Goal: Entertainment & Leisure: Consume media (video, audio)

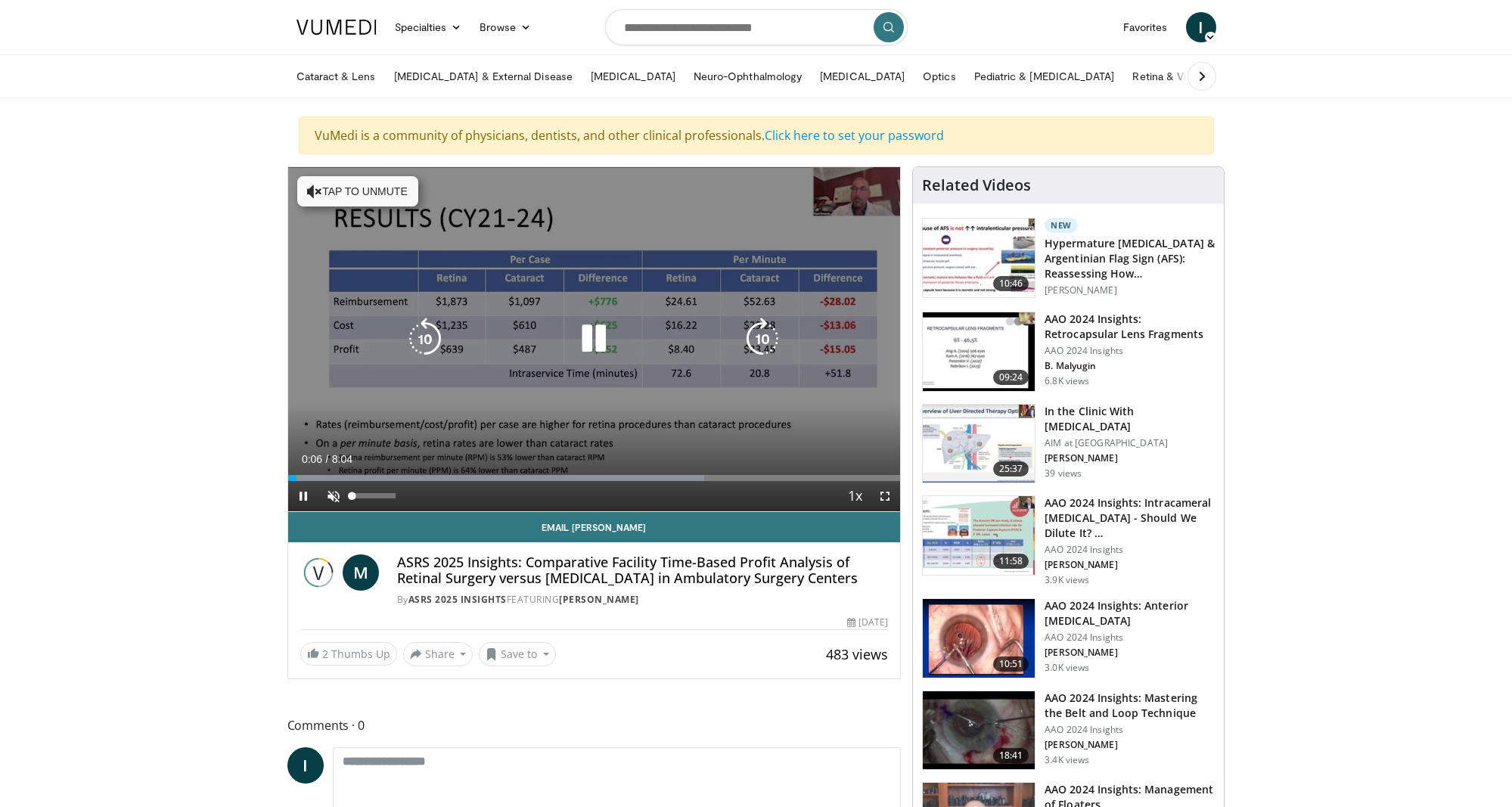
click at [332, 498] on span "Video Player" at bounding box center [333, 496] width 30 height 30
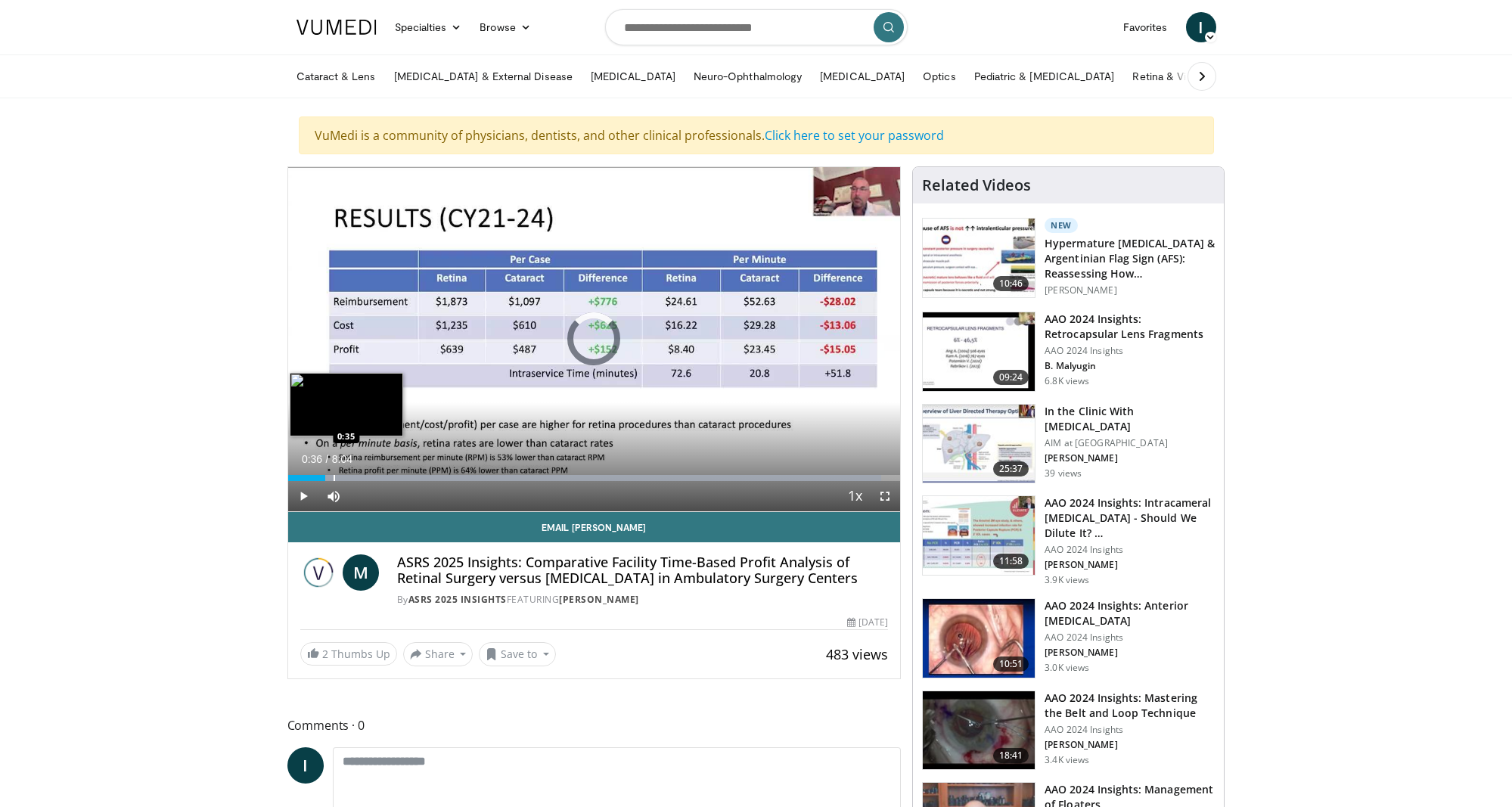
click at [334, 476] on div "Progress Bar" at bounding box center [335, 479] width 2 height 6
click at [344, 477] on video-js "**********" at bounding box center [595, 340] width 613 height 345
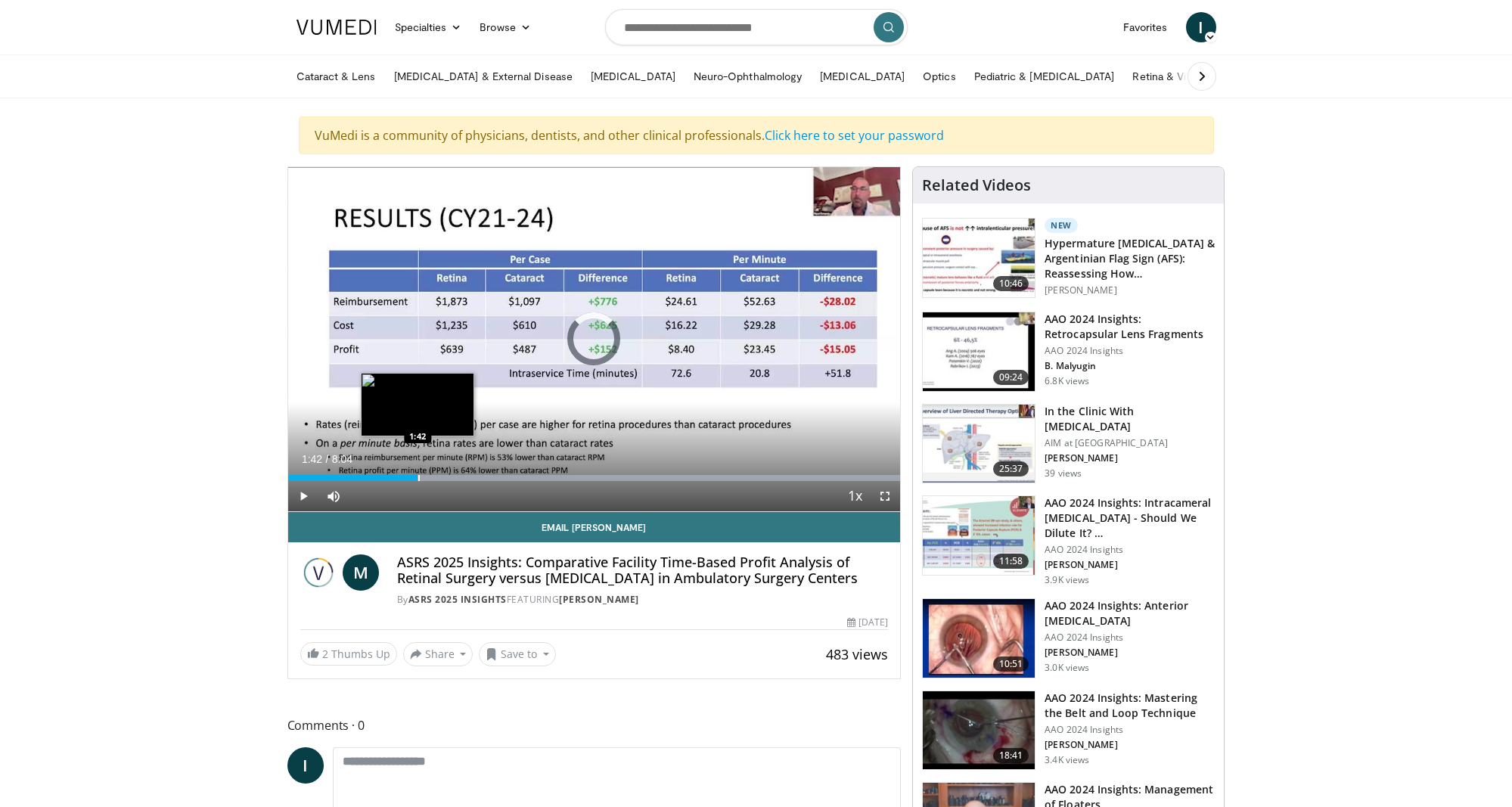
click at [418, 476] on div "Progress Bar" at bounding box center [419, 479] width 2 height 6
click at [441, 475] on div "Progress Bar" at bounding box center [442, 479] width 2 height 6
click at [457, 475] on div "Progress Bar" at bounding box center [458, 479] width 2 height 6
click at [471, 471] on div "Loaded : 99.97% 2:17 2:25" at bounding box center [595, 474] width 613 height 14
click at [487, 476] on div "Progress Bar" at bounding box center [488, 479] width 2 height 6
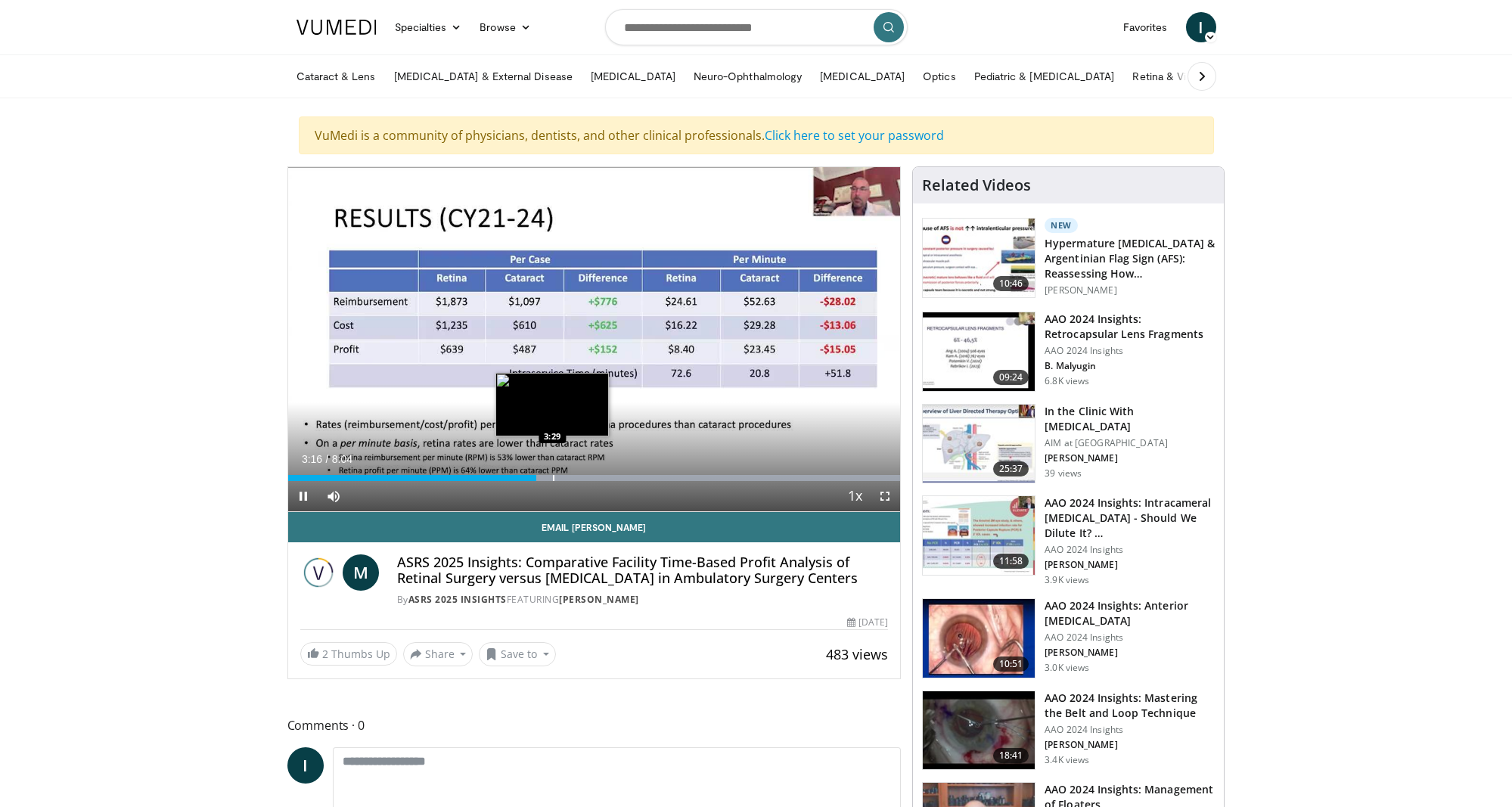
click at [553, 478] on div "Progress Bar" at bounding box center [553, 479] width 2 height 6
click at [576, 478] on video-js "**********" at bounding box center [595, 340] width 613 height 345
click at [613, 480] on div "Progress Bar" at bounding box center [614, 479] width 2 height 6
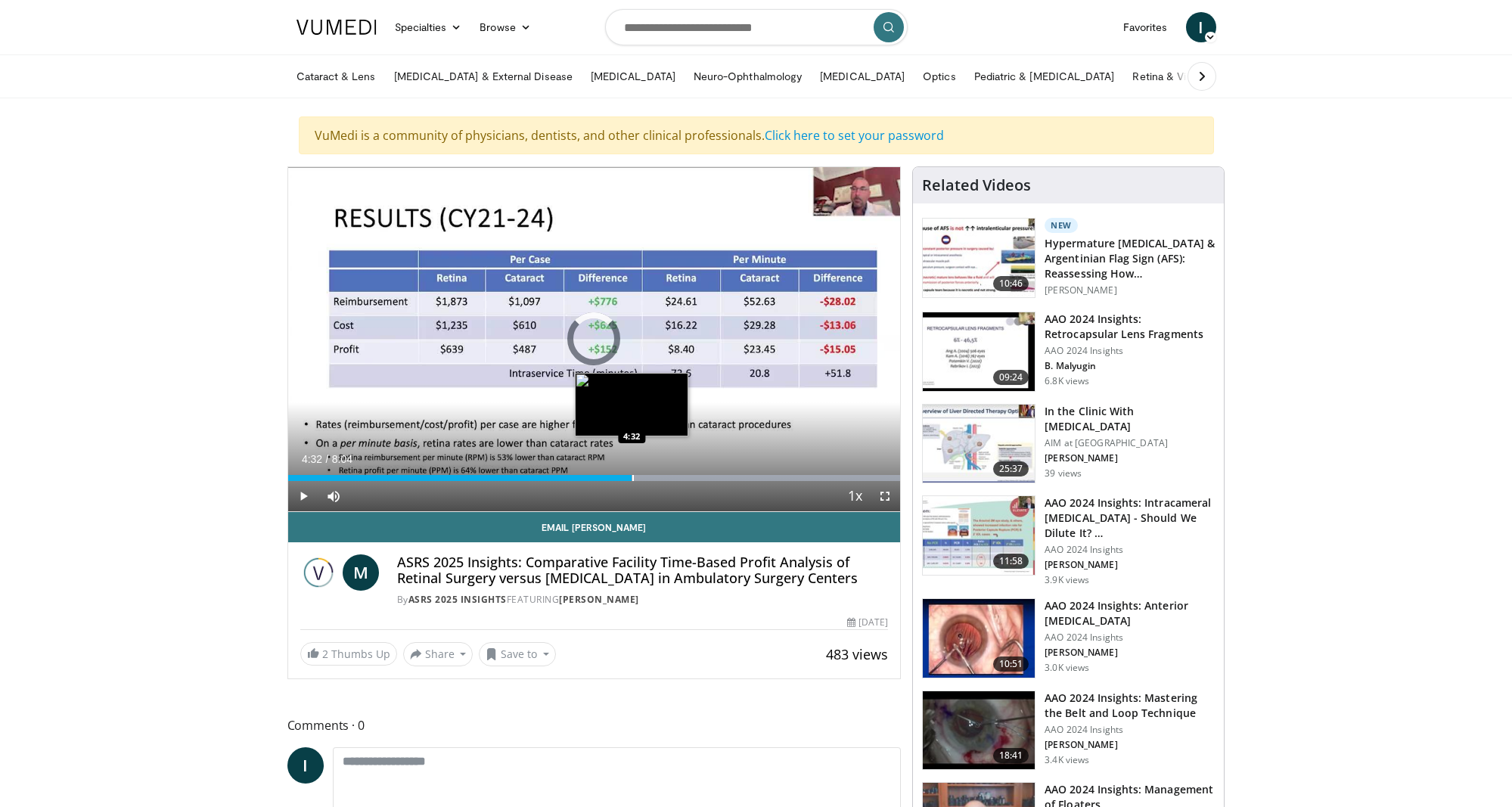
click at [632, 480] on div "Progress Bar" at bounding box center [633, 479] width 2 height 6
click at [662, 475] on div "Progress Bar" at bounding box center [663, 479] width 2 height 6
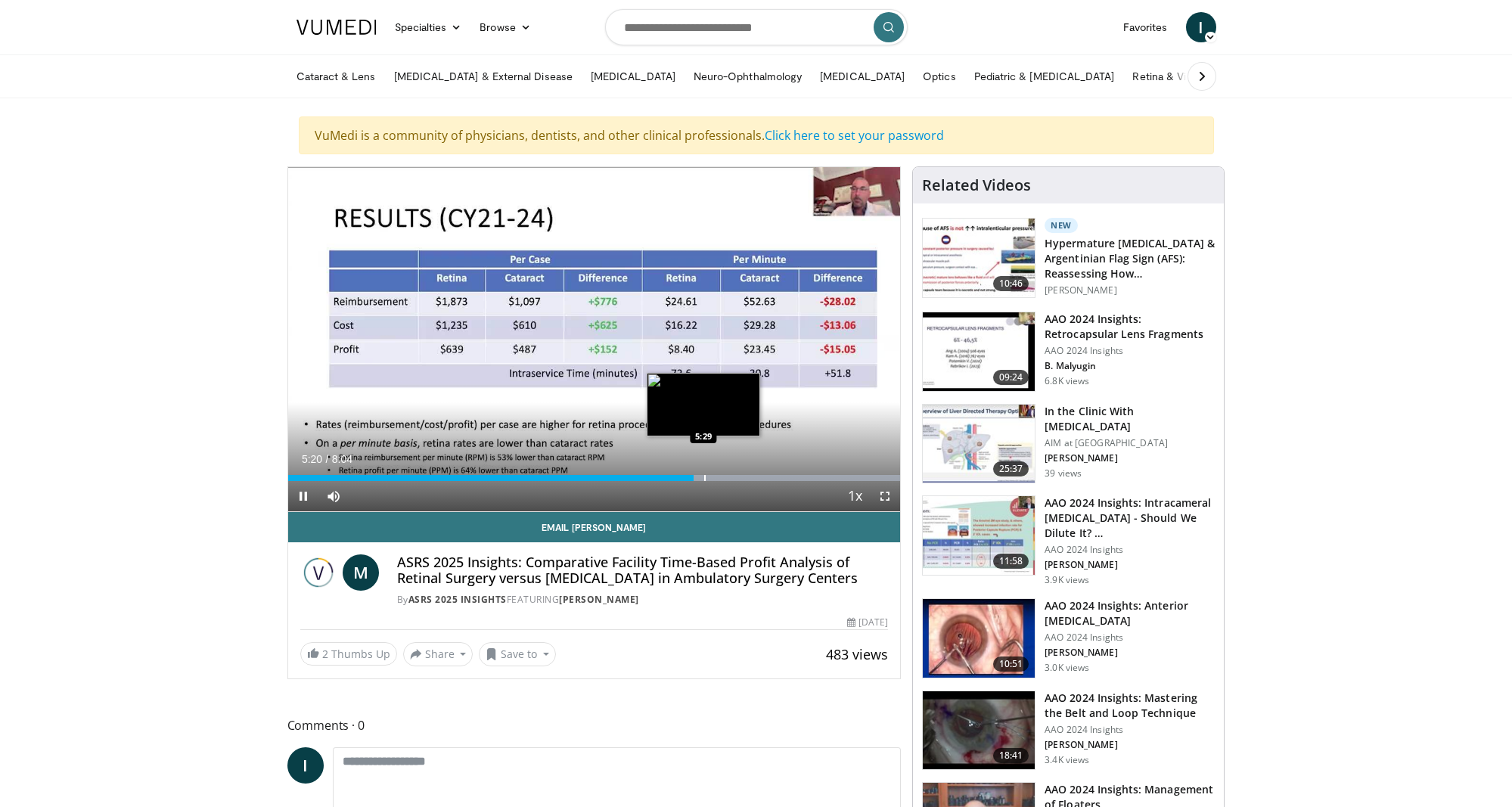
click at [704, 478] on div "Progress Bar" at bounding box center [705, 479] width 2 height 6
click at [722, 477] on video-js "**********" at bounding box center [595, 340] width 613 height 345
click at [750, 478] on div "Progress Bar" at bounding box center [751, 479] width 2 height 6
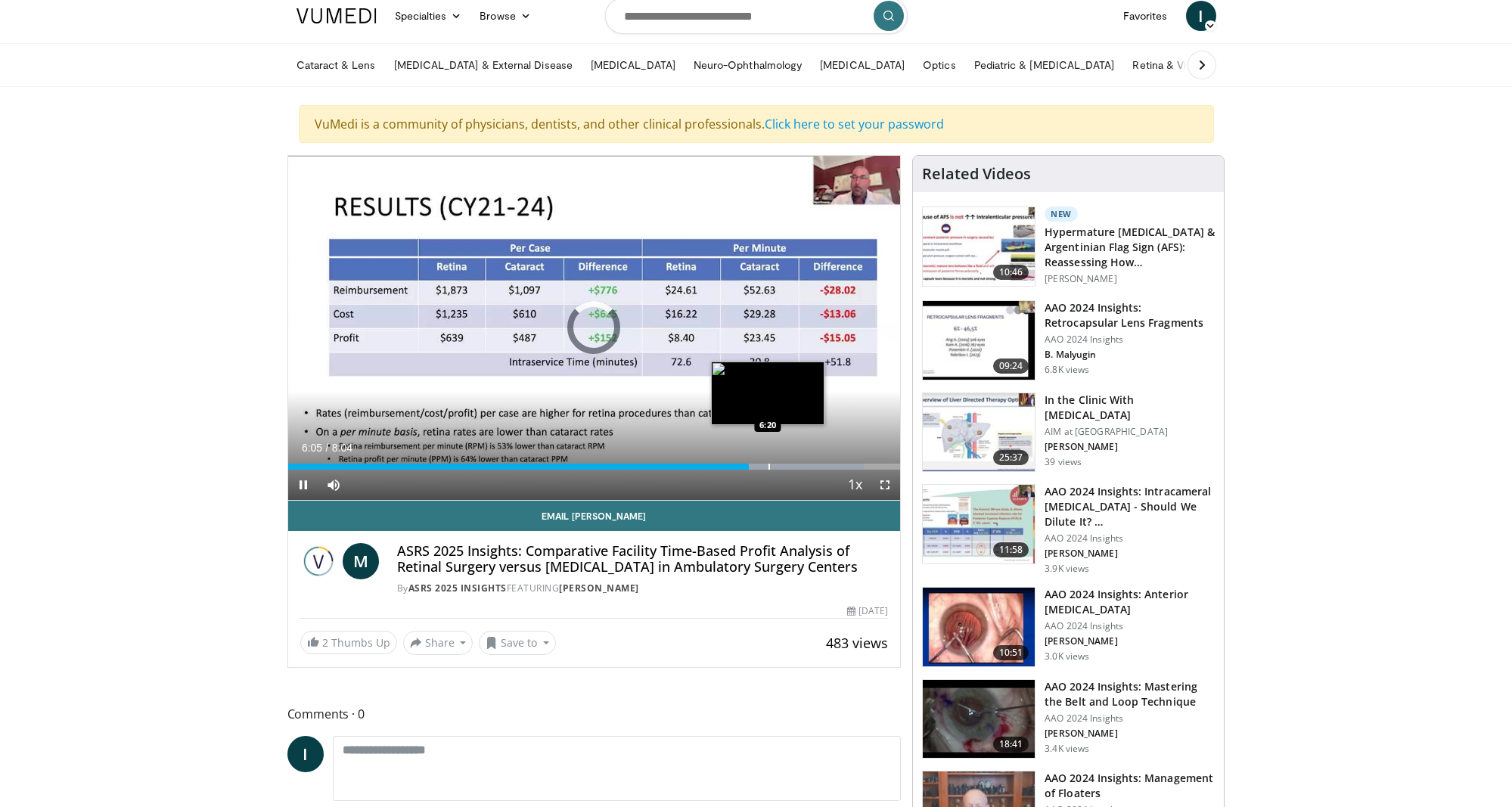
click at [768, 476] on div "Current Time 6:05 / Duration 8:04 Pause Skip Backward Skip Forward Mute 0% Load…" at bounding box center [595, 485] width 613 height 30
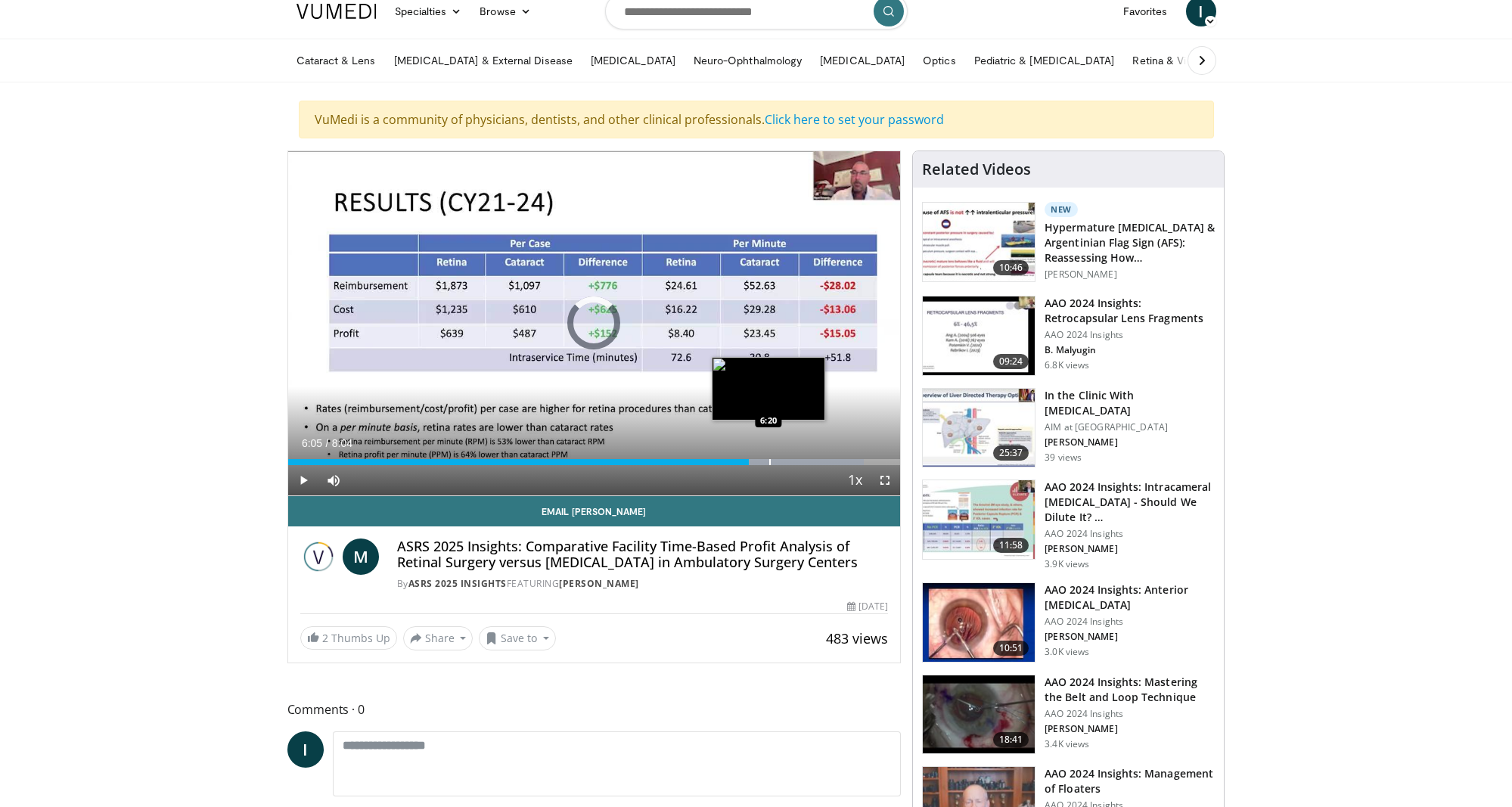
click at [770, 462] on div "Progress Bar" at bounding box center [771, 463] width 2 height 6
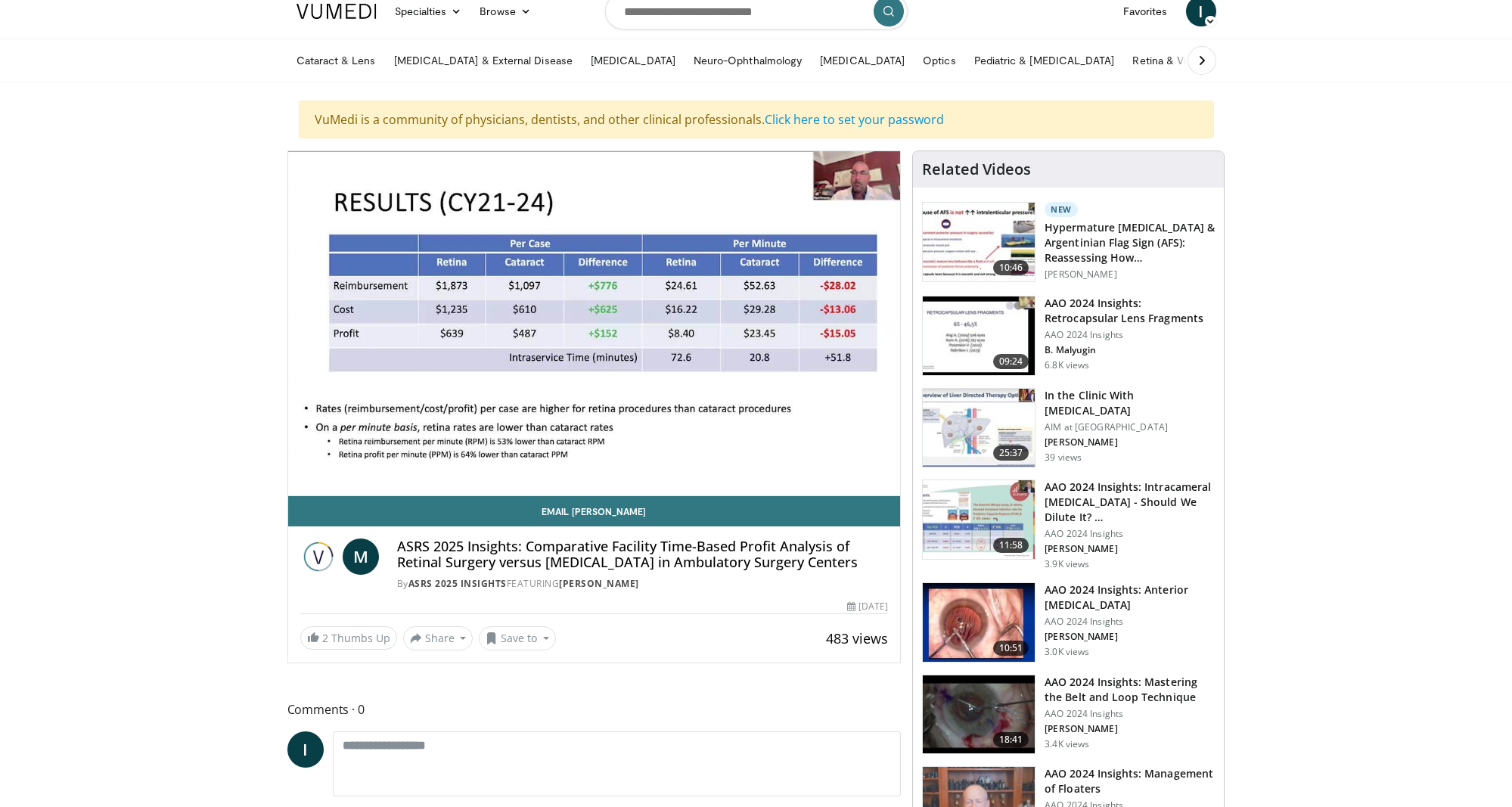
click at [792, 458] on div "10 seconds Tap to unmute" at bounding box center [595, 324] width 613 height 344
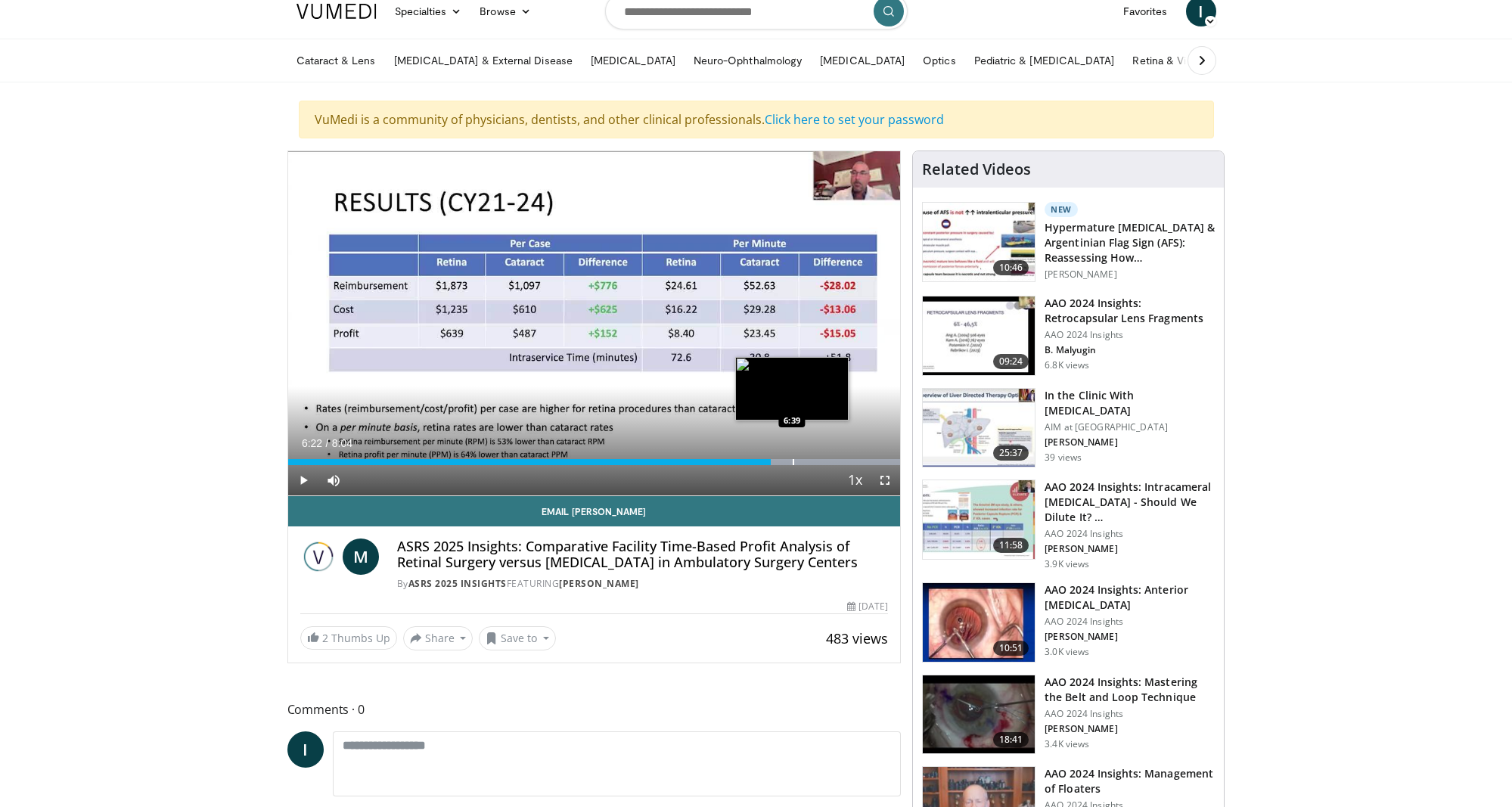
click at [792, 458] on div "Loaded : 99.97% 6:22 6:39" at bounding box center [595, 458] width 613 height 14
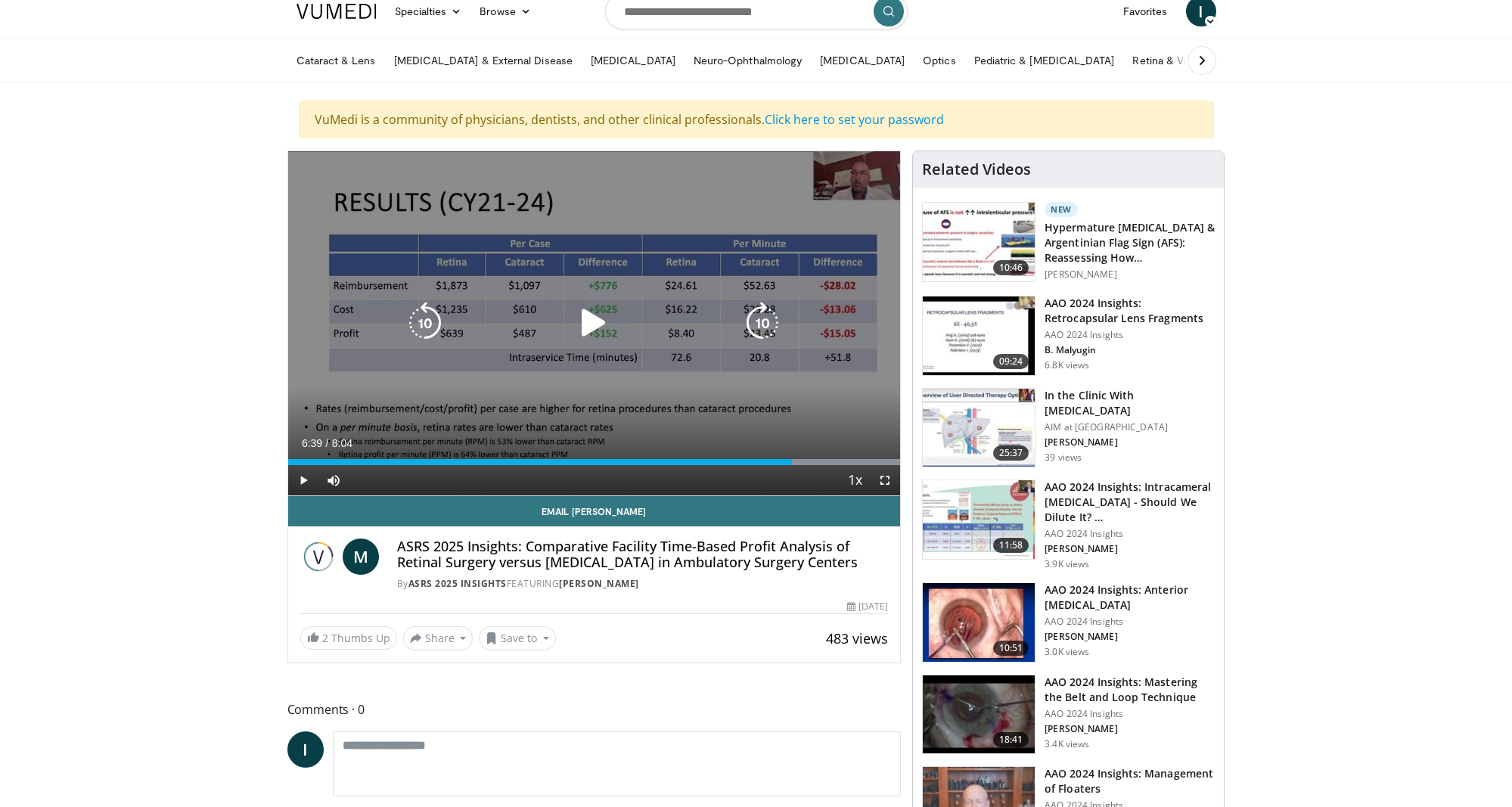
click at [792, 434] on div "10 seconds Tap to unmute" at bounding box center [595, 324] width 613 height 344
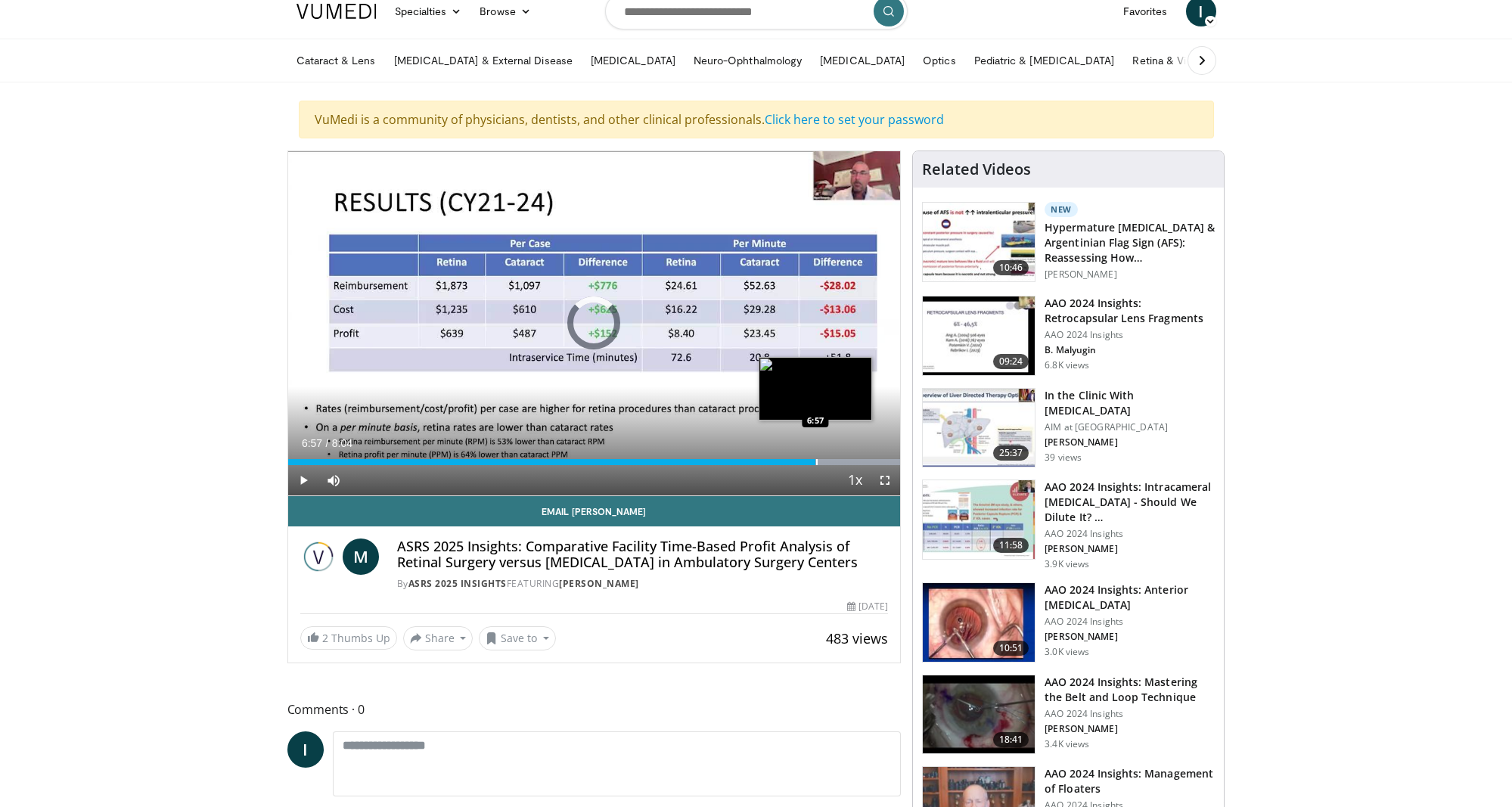
click at [816, 461] on div "Progress Bar" at bounding box center [817, 463] width 2 height 6
click at [863, 462] on div "Progress Bar" at bounding box center [864, 463] width 2 height 6
click at [883, 460] on div "Progress Bar" at bounding box center [884, 463] width 2 height 6
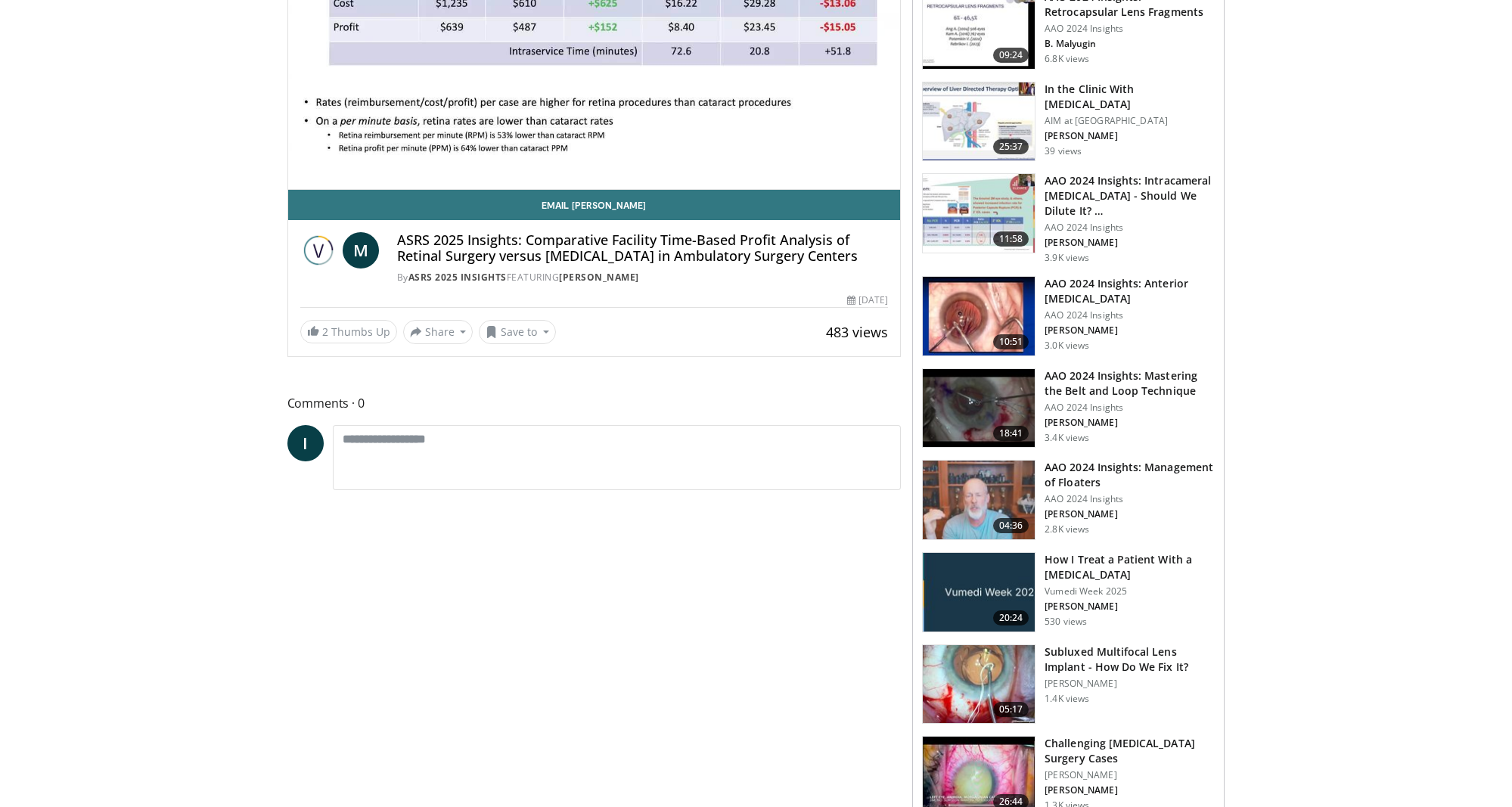
scroll to position [331, 0]
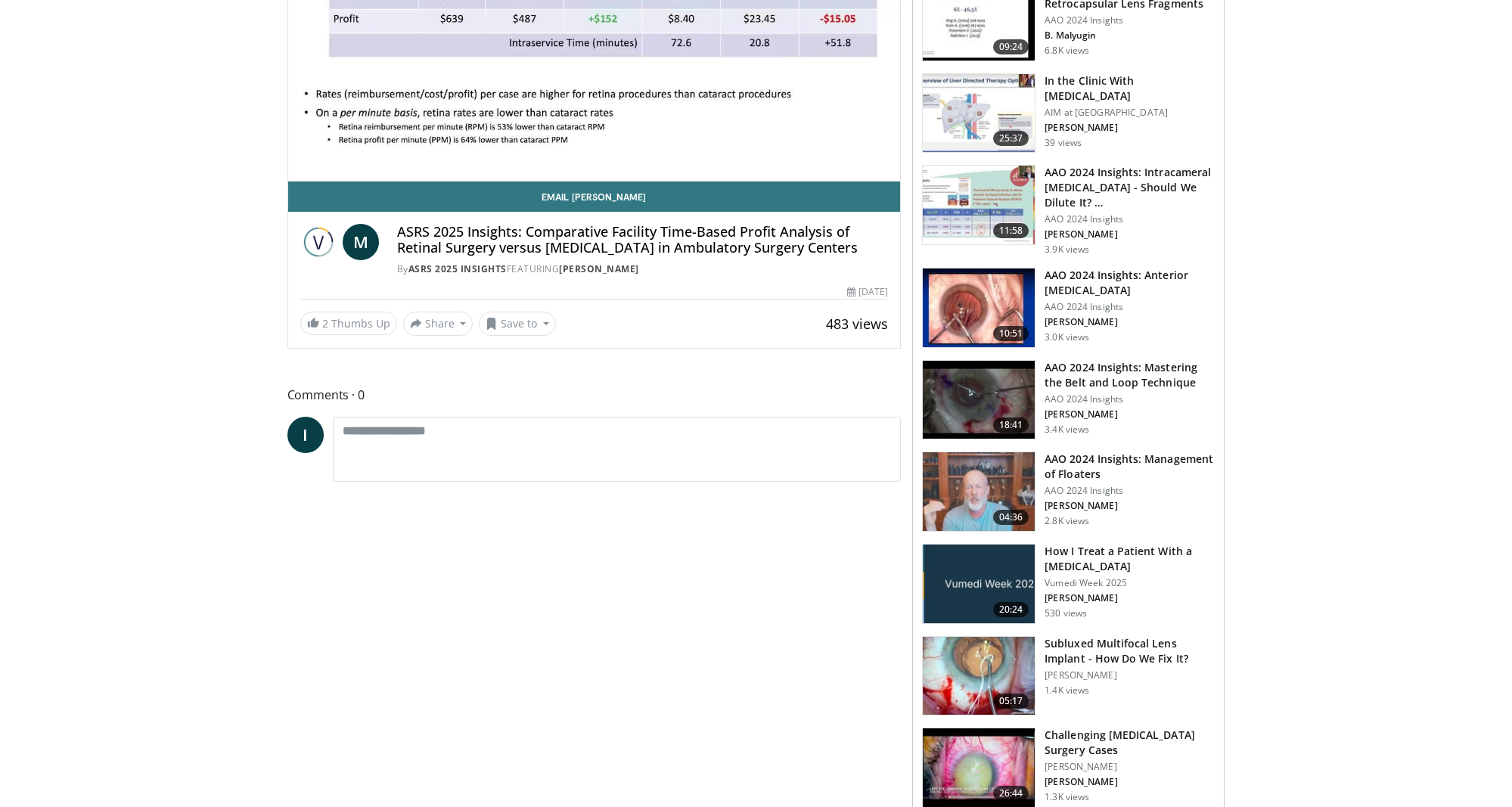
click at [981, 658] on img at bounding box center [979, 677] width 112 height 79
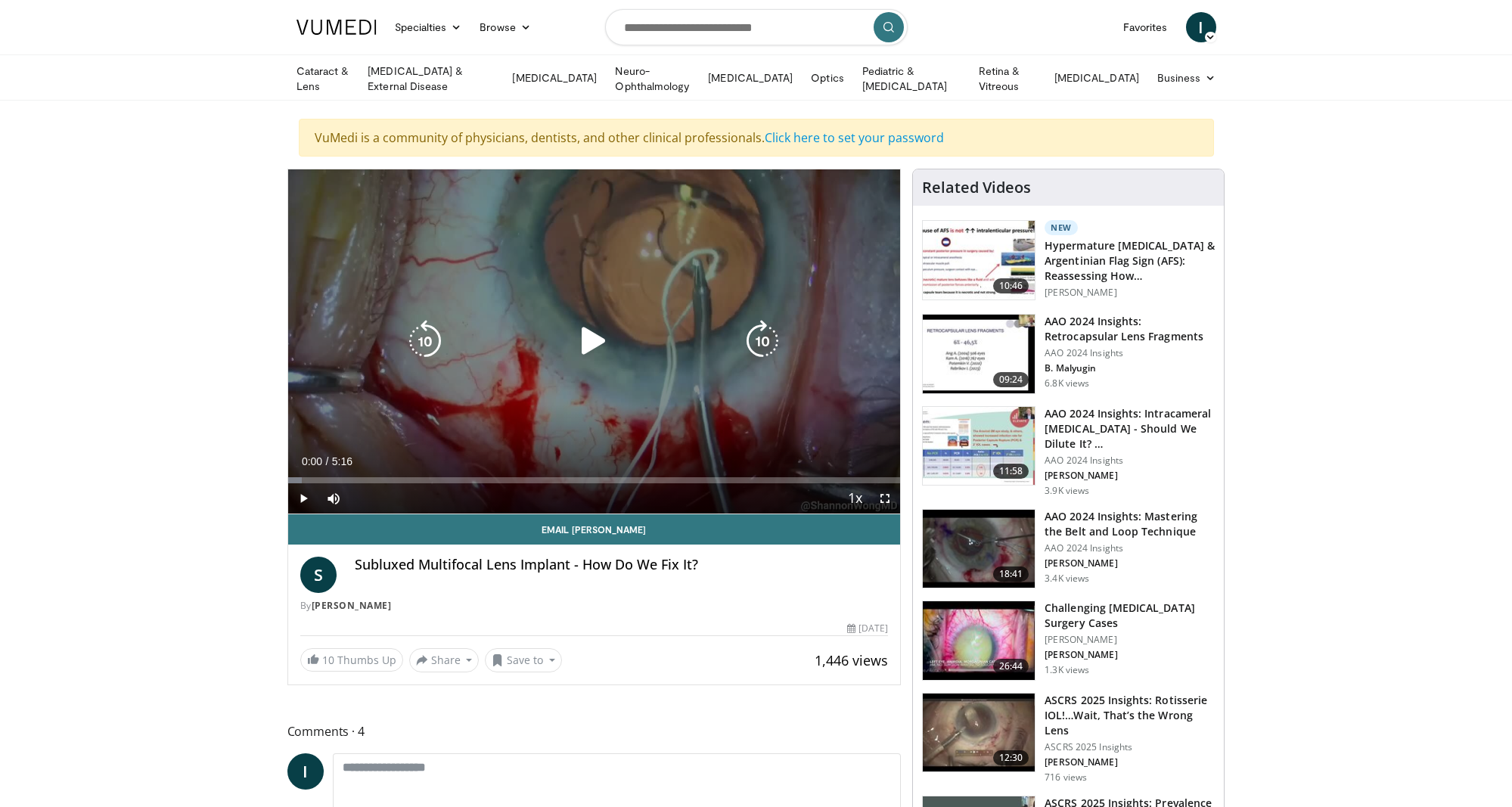
click at [593, 336] on icon "Video Player" at bounding box center [594, 341] width 43 height 43
